Goal: Information Seeking & Learning: Learn about a topic

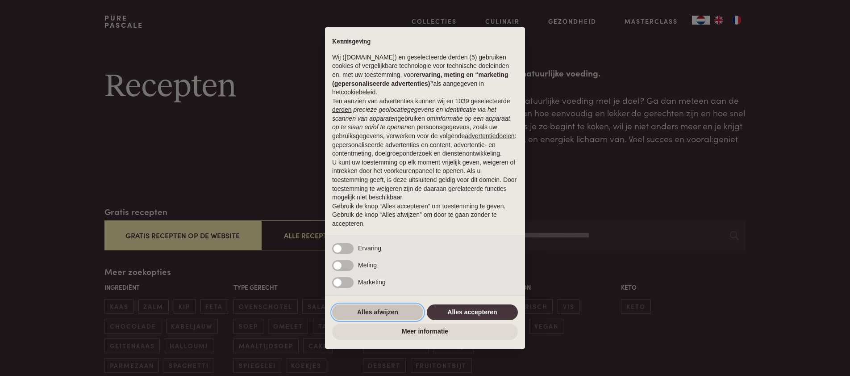
click at [403, 313] on button "Alles afwijzen" at bounding box center [377, 312] width 91 height 16
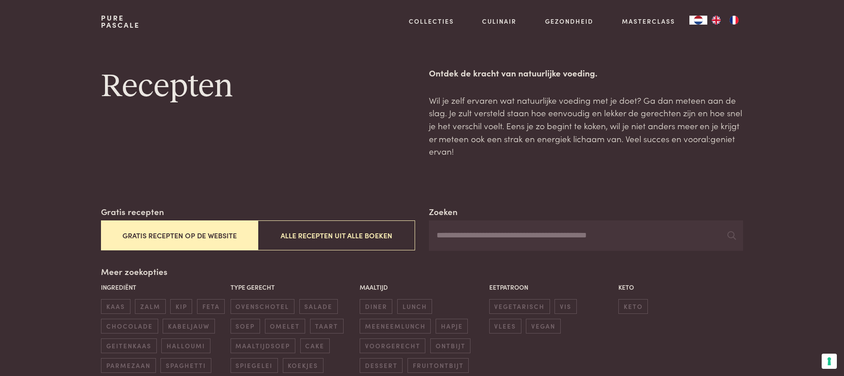
click at [209, 238] on button "Gratis recepten op de website" at bounding box center [179, 235] width 157 height 30
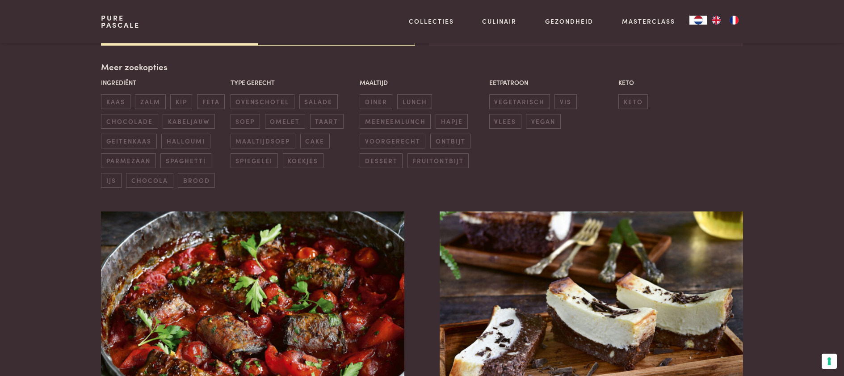
scroll to position [205, 0]
click at [377, 104] on span "diner" at bounding box center [376, 101] width 33 height 15
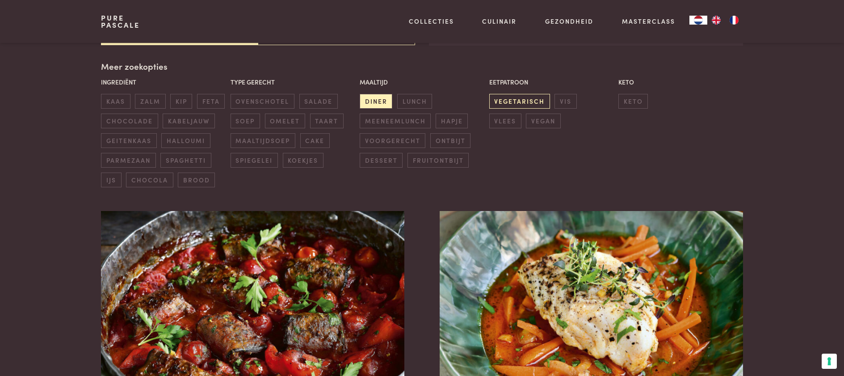
click at [540, 104] on span "vegetarisch" at bounding box center [519, 101] width 61 height 15
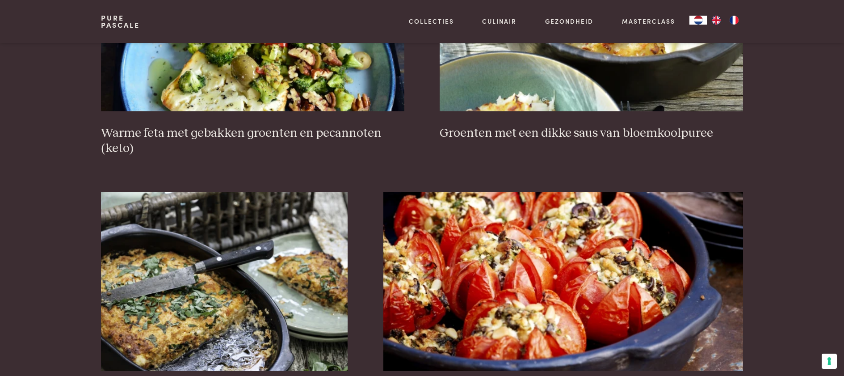
scroll to position [556, 0]
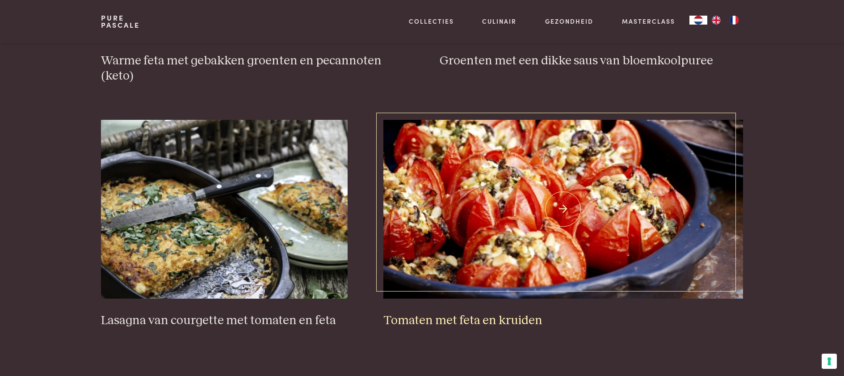
click at [531, 172] on img at bounding box center [563, 209] width 360 height 179
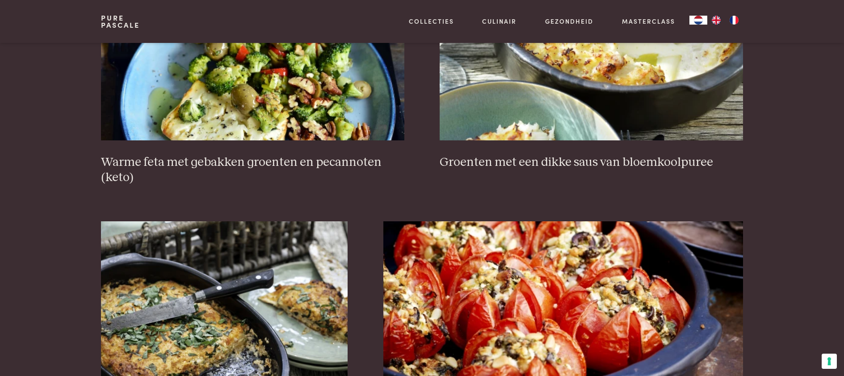
scroll to position [256, 0]
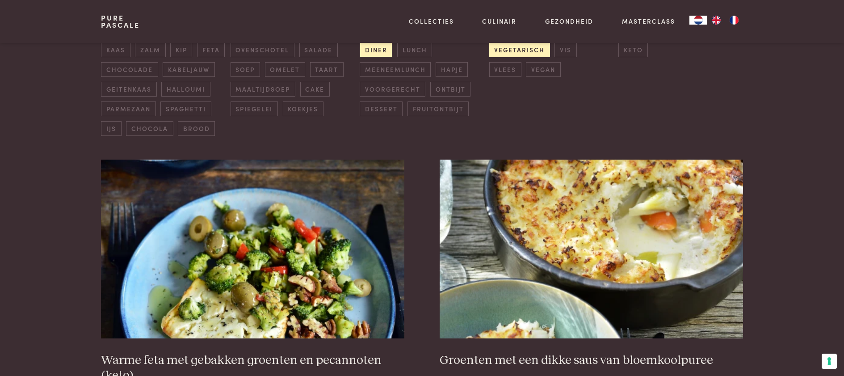
click at [534, 50] on span "vegetarisch" at bounding box center [519, 49] width 61 height 15
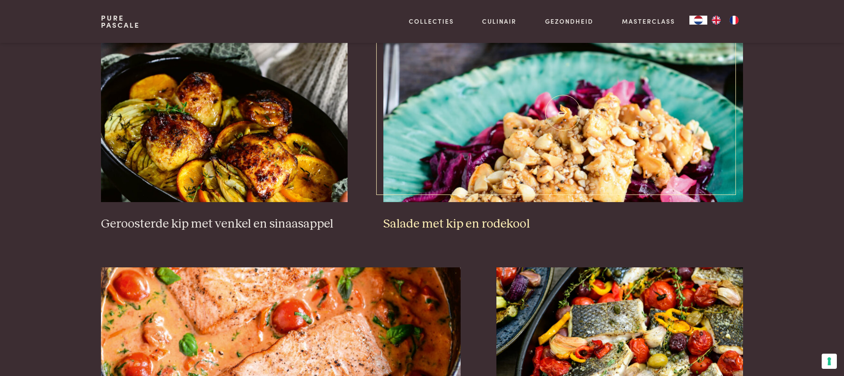
scroll to position [883, 0]
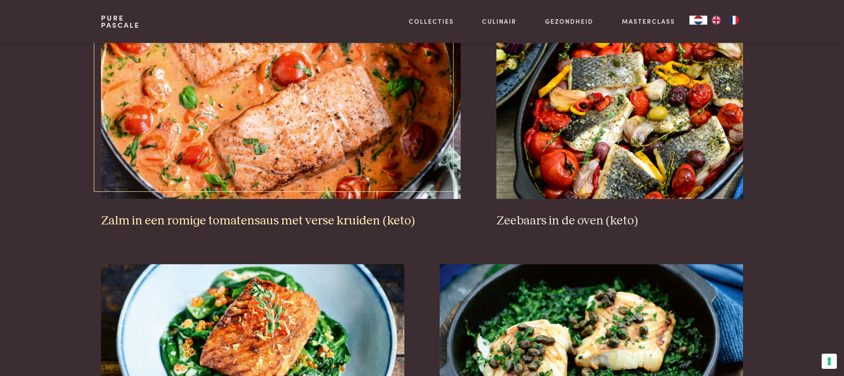
click at [285, 222] on h3 "Zalm in een romige tomatensaus met verse kruiden (keto)" at bounding box center [281, 221] width 360 height 16
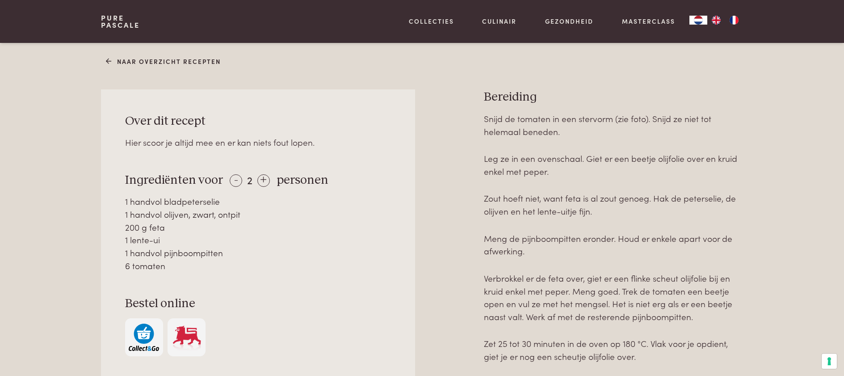
scroll to position [384, 0]
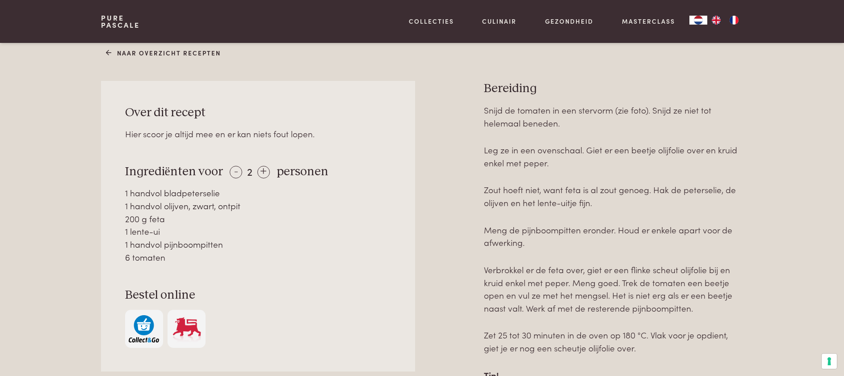
drag, startPoint x: 169, startPoint y: 256, endPoint x: 124, endPoint y: 191, distance: 79.3
click at [125, 191] on div "1 handvol bladpeterselie 1 handvol olijven, zwart, ontpit 200 g feta 1 lente-ui…" at bounding box center [258, 224] width 266 height 77
copy div "1 handvol bladpeterselie 1 handvol olijven, zwart, ontpit 200 g feta 1 lente-ui…"
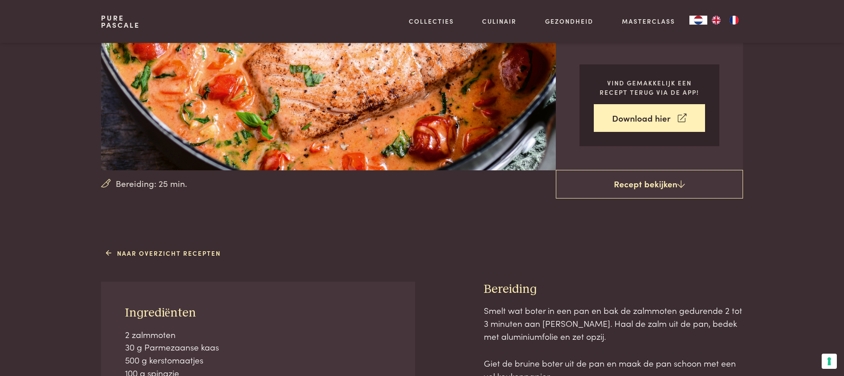
scroll to position [338, 0]
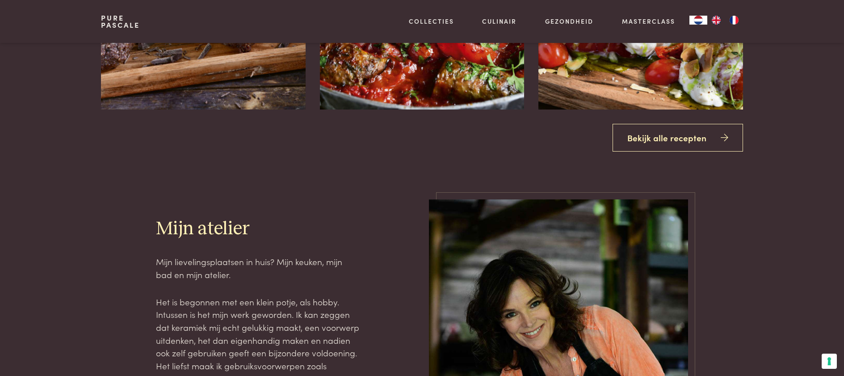
scroll to position [1191, 0]
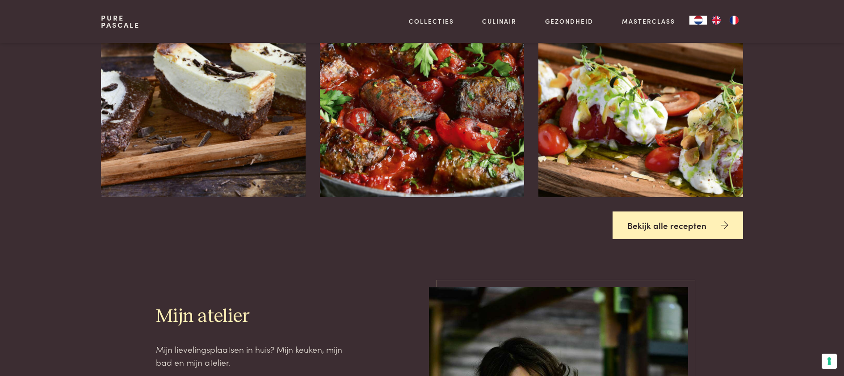
click at [704, 222] on link "Bekijk alle recepten" at bounding box center [677, 225] width 130 height 28
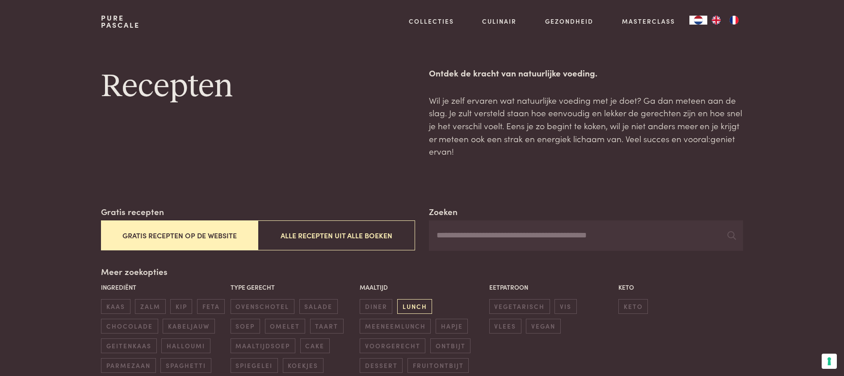
click at [411, 306] on span "lunch" at bounding box center [414, 306] width 35 height 15
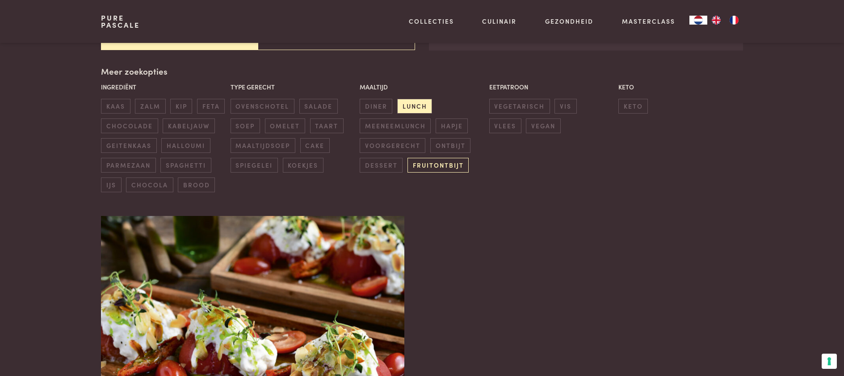
scroll to position [205, 0]
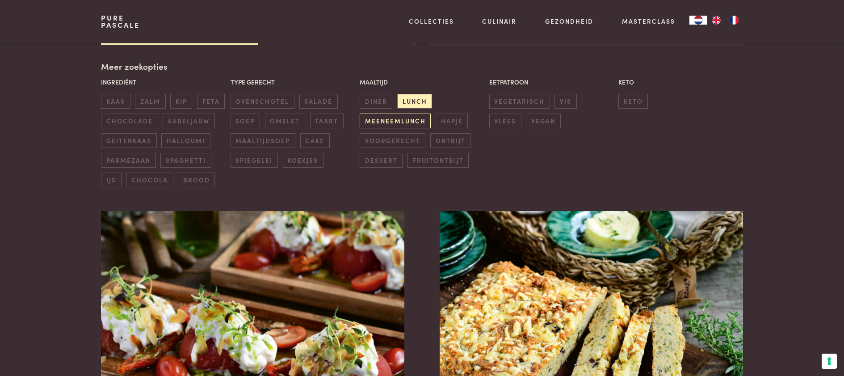
click at [397, 120] on span "meeneemlunch" at bounding box center [395, 120] width 71 height 15
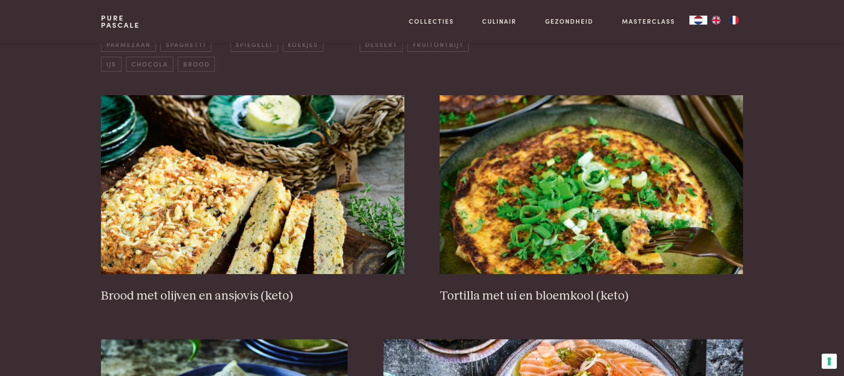
scroll to position [328, 0]
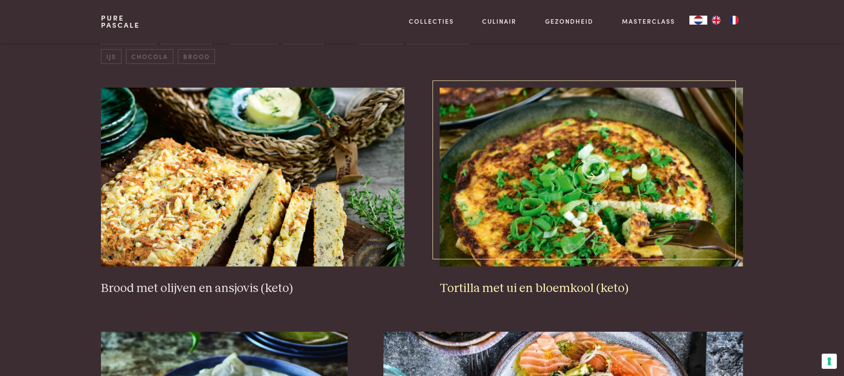
click at [560, 287] on h3 "Tortilla met ui en bloemkool (keto)" at bounding box center [590, 288] width 303 height 16
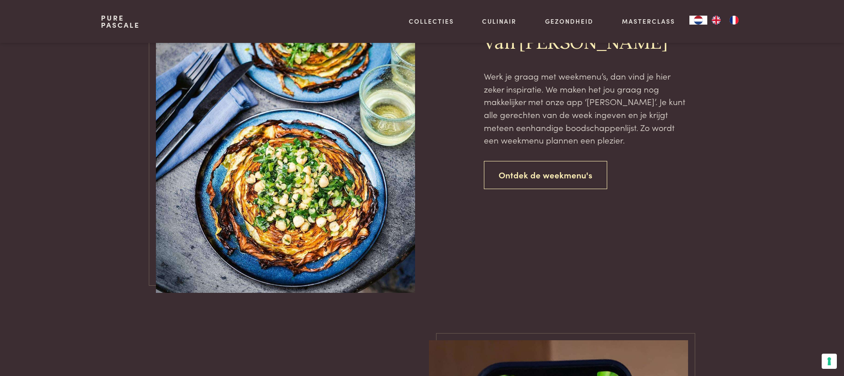
scroll to position [1855, 0]
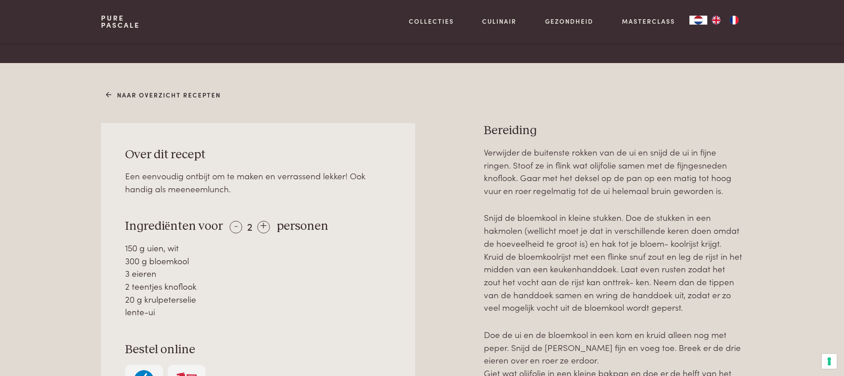
scroll to position [385, 0]
